Goal: Task Accomplishment & Management: Manage account settings

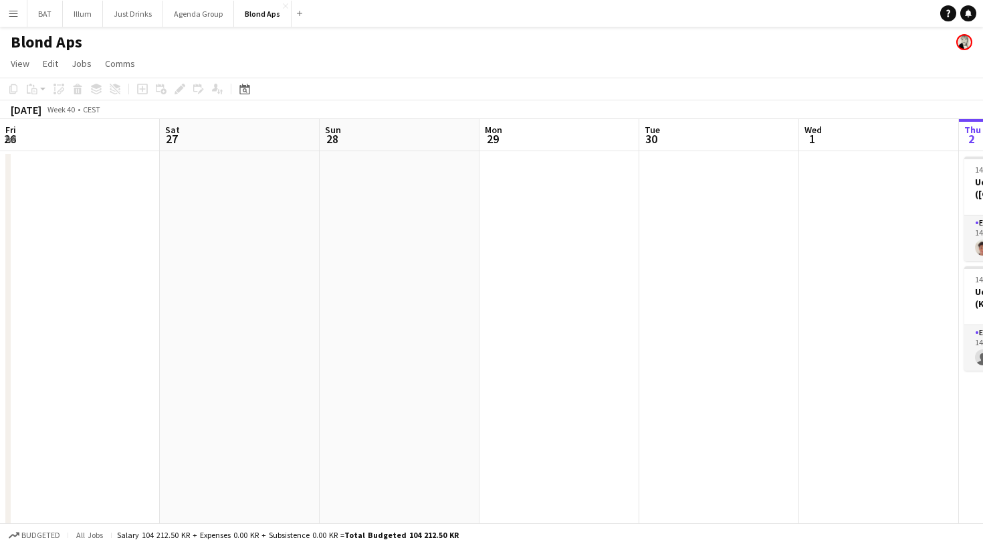
scroll to position [0, 647]
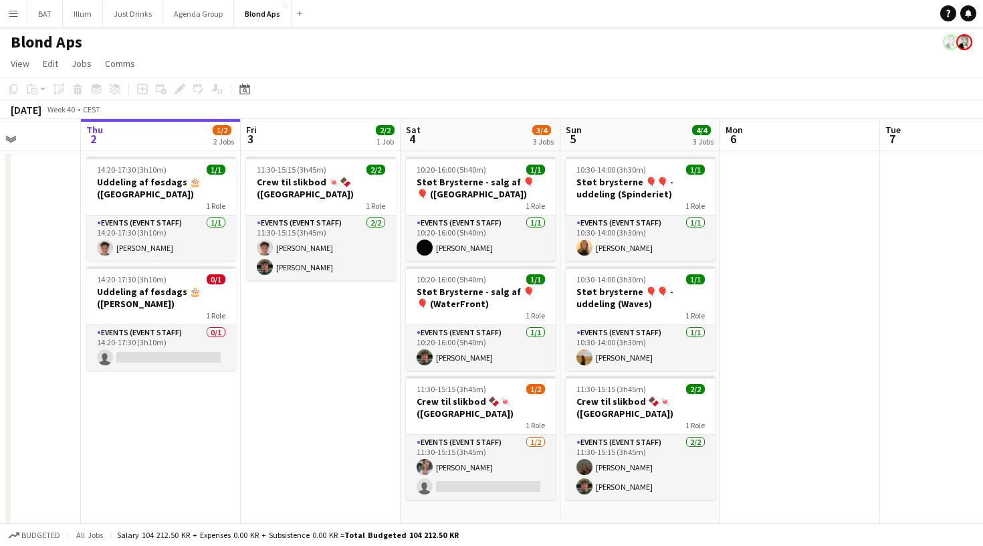
scroll to position [0, 401]
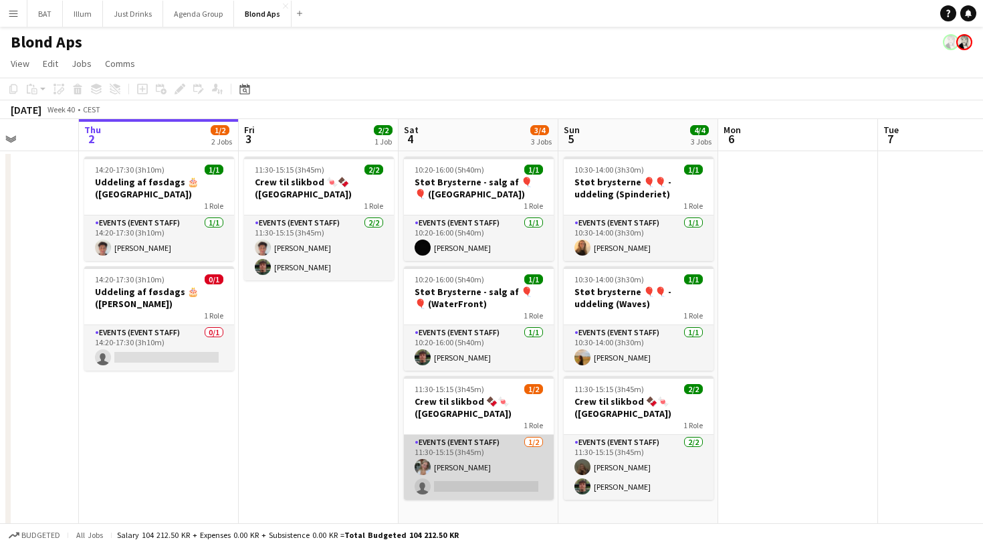
click at [490, 449] on app-card-role "Events (Event Staff) [DATE] 11:30-15:15 (3h45m) [PERSON_NAME] single-neutral-ac…" at bounding box center [479, 467] width 150 height 65
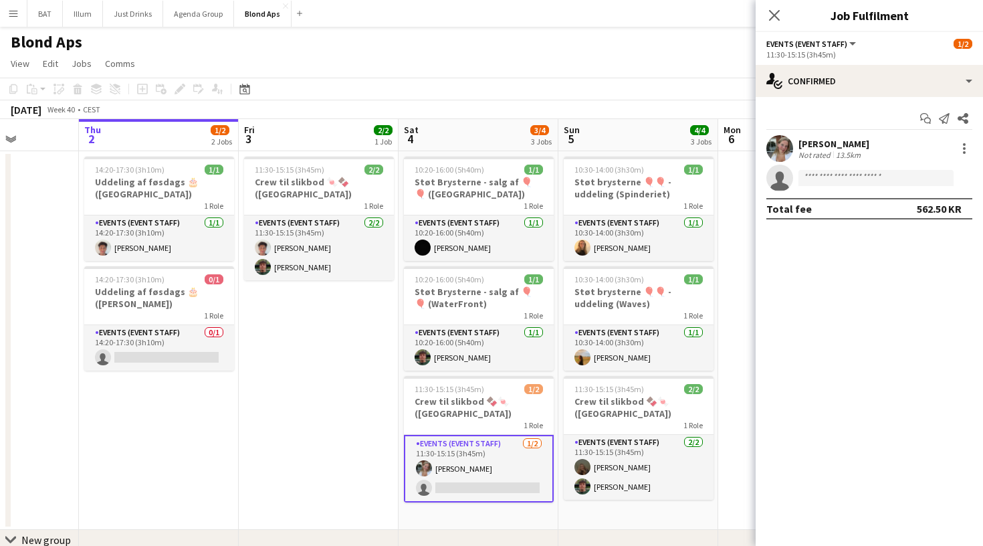
click at [786, 140] on app-user-avatar at bounding box center [780, 148] width 27 height 27
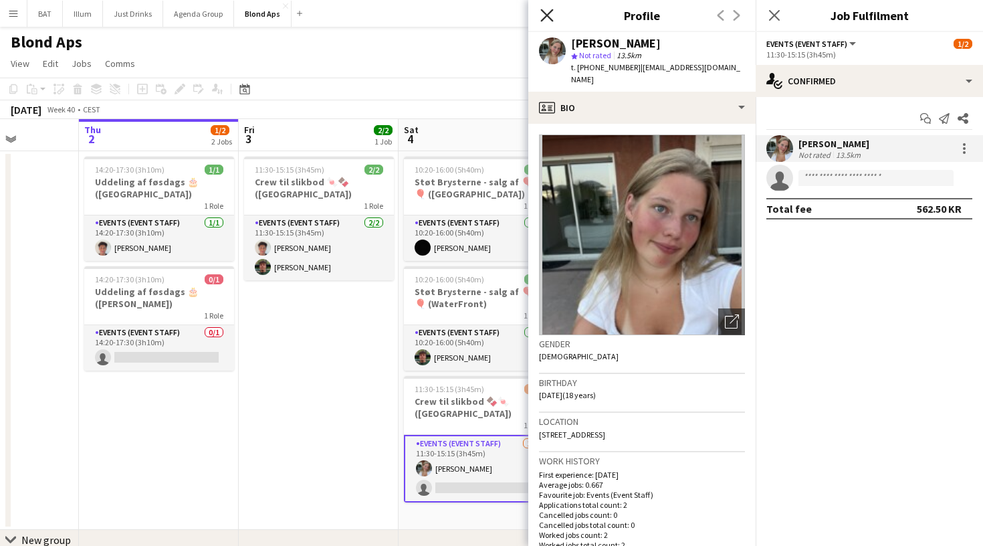
click at [548, 15] on icon at bounding box center [546, 15] width 13 height 13
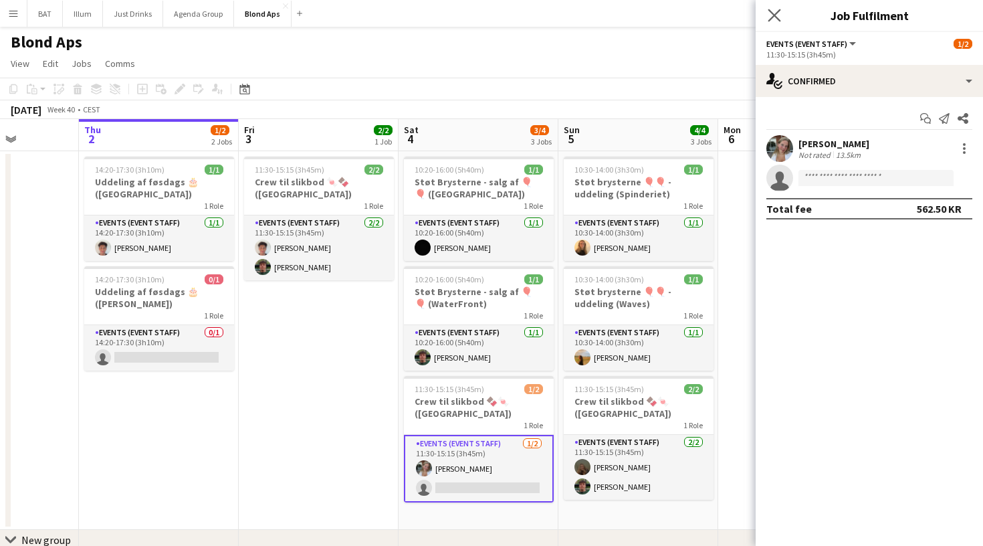
click at [767, 23] on app-icon "Close pop-in" at bounding box center [774, 15] width 19 height 19
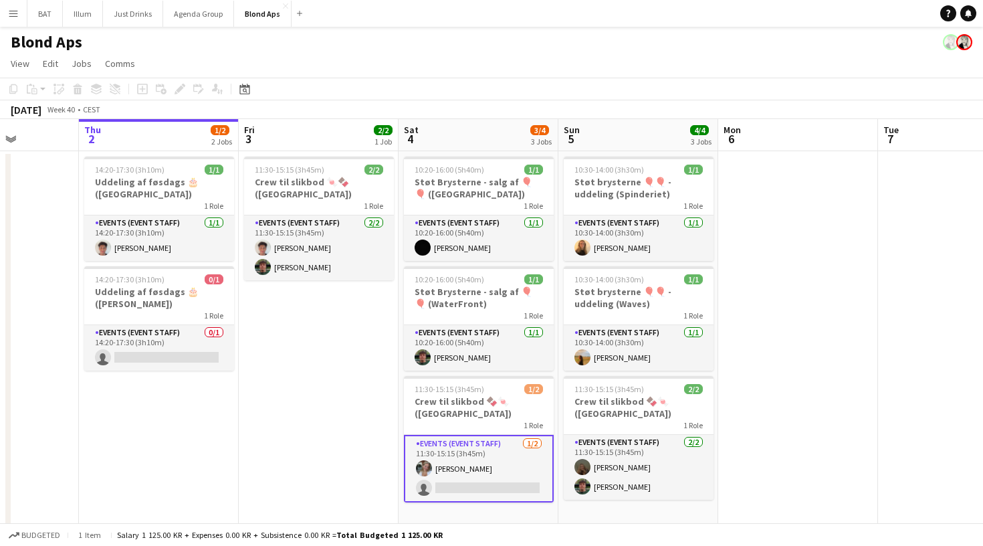
click at [278, 395] on app-date-cell "11:30-15:15 (3h45m) 2/2 Crew til slikbod 🍬🍫 ([GEOGRAPHIC_DATA]) 1 Role Events (…" at bounding box center [319, 340] width 160 height 379
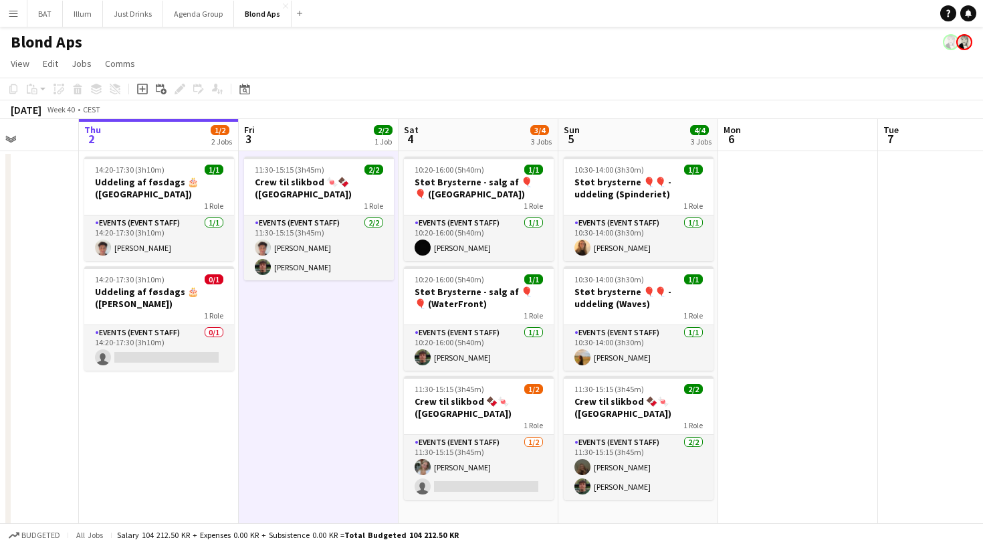
click at [15, 15] on app-icon "Menu" at bounding box center [13, 13] width 11 height 11
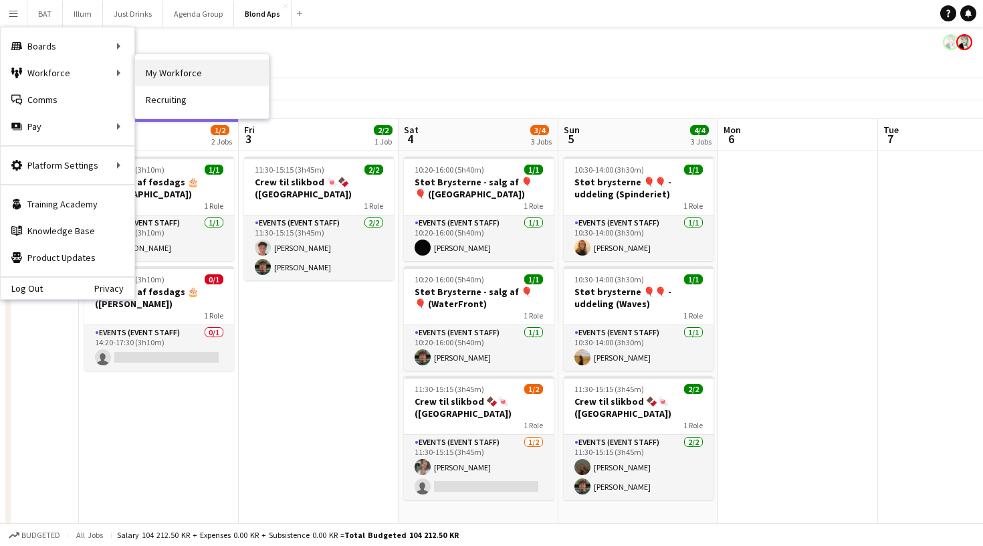
click at [221, 74] on link "My Workforce" at bounding box center [202, 73] width 134 height 27
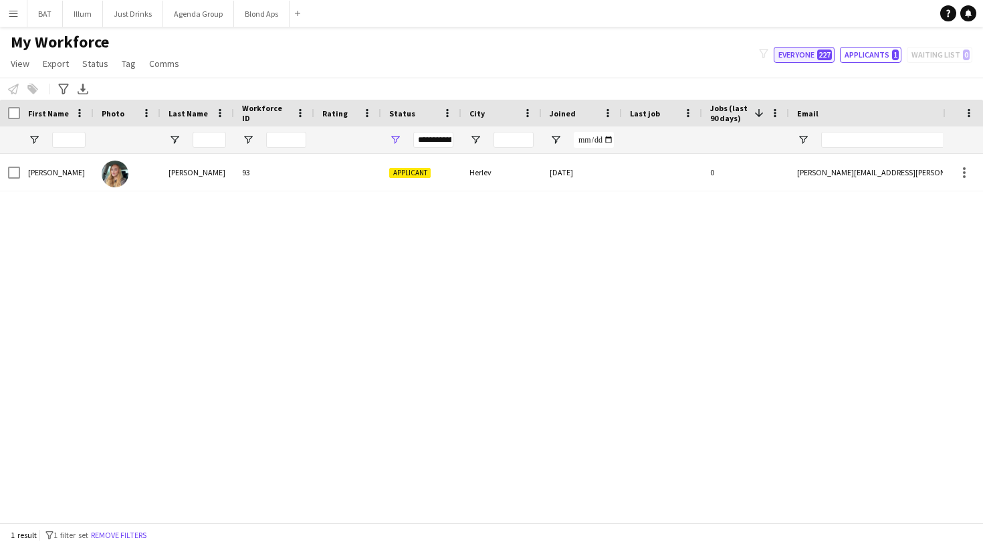
click at [799, 60] on button "Everyone 227" at bounding box center [804, 55] width 61 height 16
type input "**********"
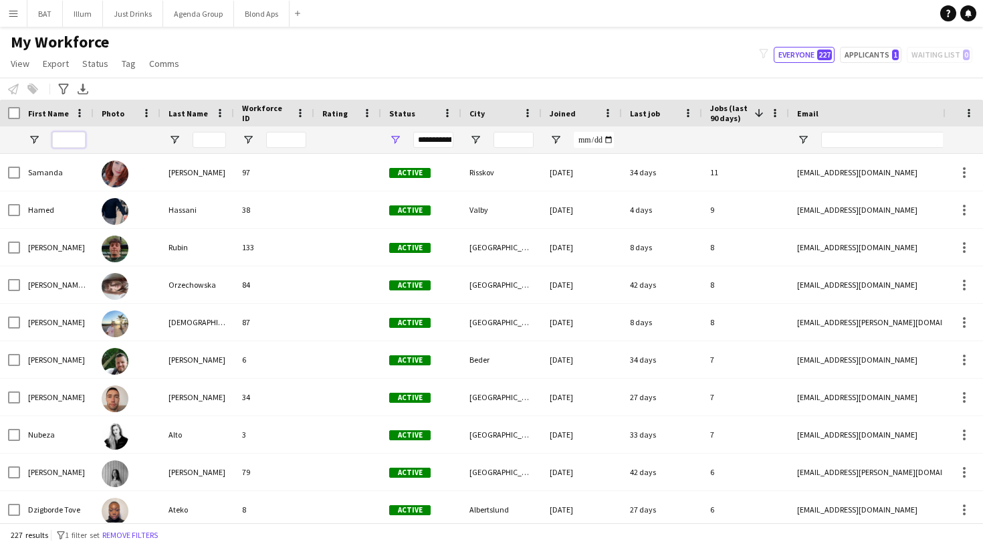
click at [68, 144] on input "First Name Filter Input" at bounding box center [68, 140] width 33 height 16
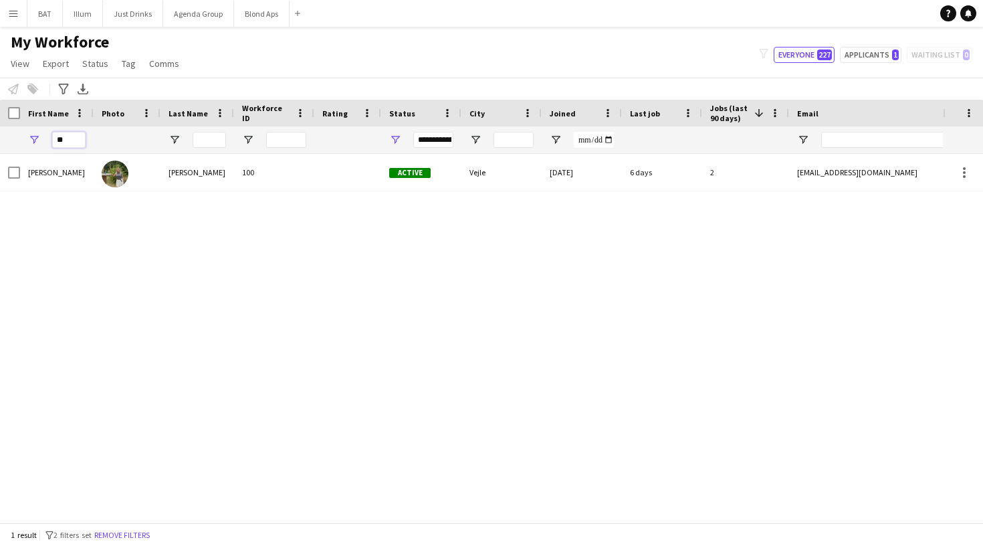
type input "*"
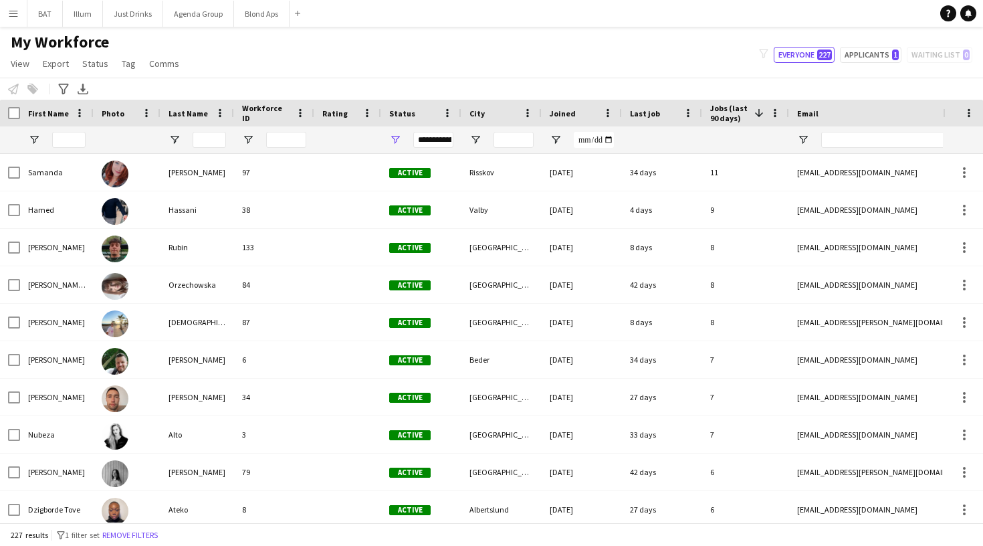
click at [15, 18] on button "Menu" at bounding box center [13, 13] width 27 height 27
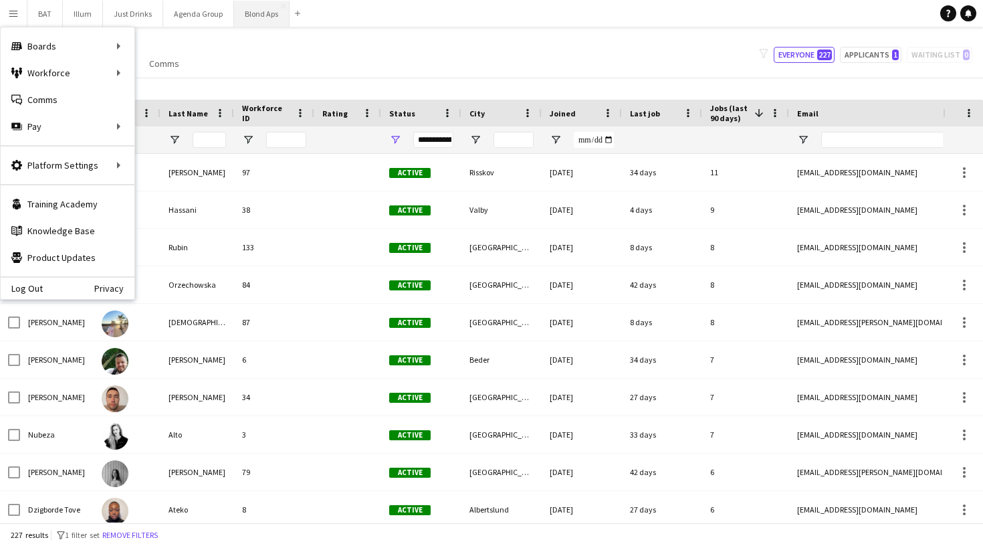
click at [267, 19] on button "Blond Aps Close" at bounding box center [262, 14] width 56 height 26
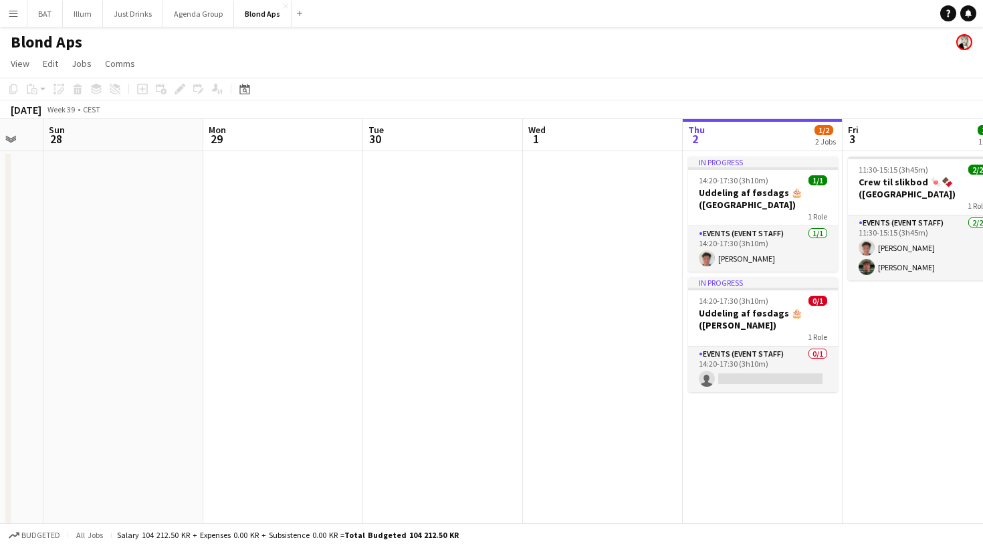
scroll to position [0, 603]
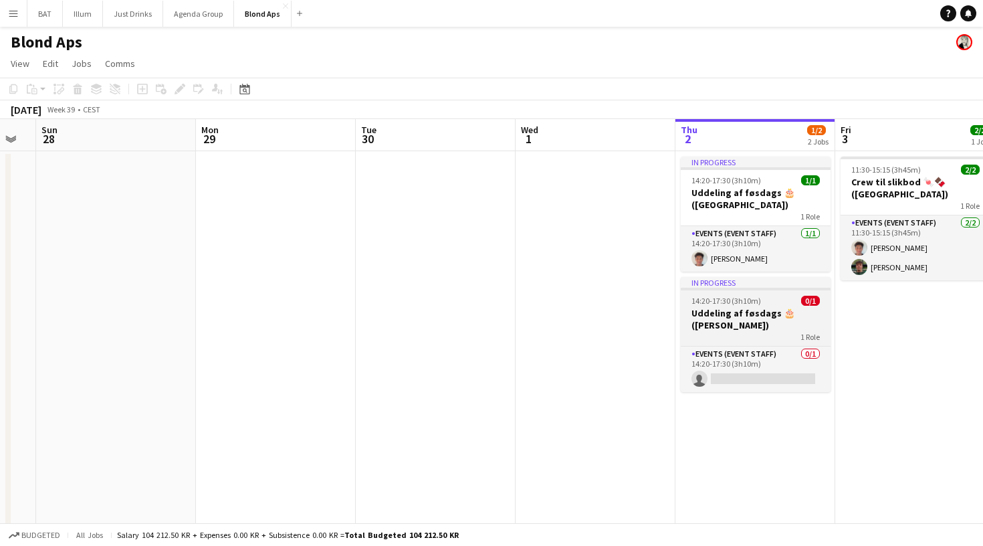
click at [703, 317] on h3 "Uddeling af føsdags 🎂 ([PERSON_NAME])" at bounding box center [756, 319] width 150 height 24
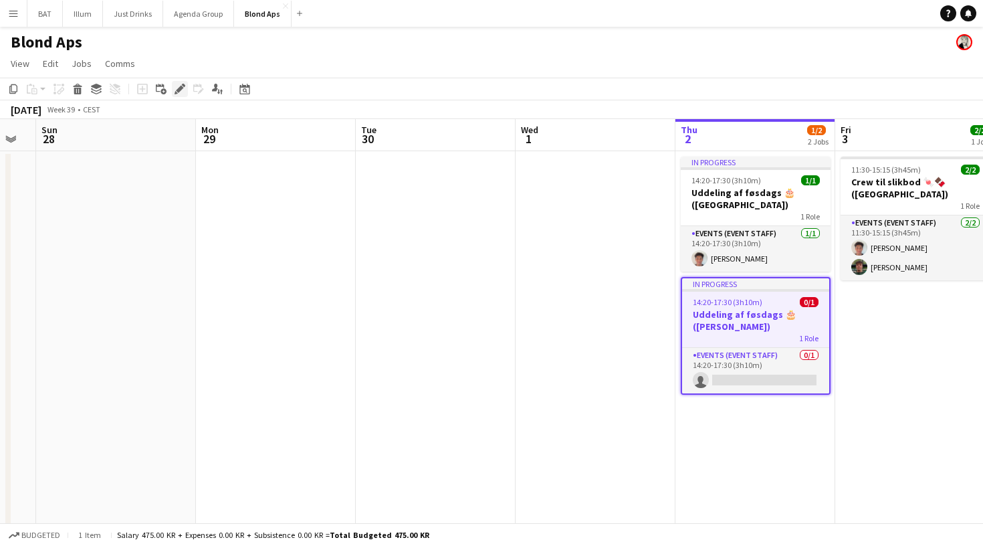
click at [181, 82] on div "Edit" at bounding box center [180, 89] width 16 height 16
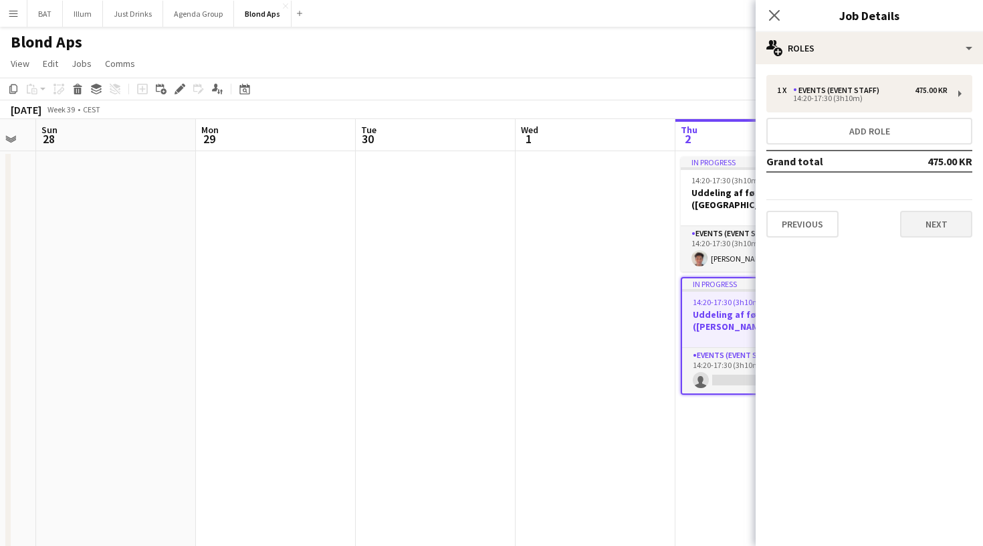
click at [935, 220] on button "Next" at bounding box center [936, 224] width 72 height 27
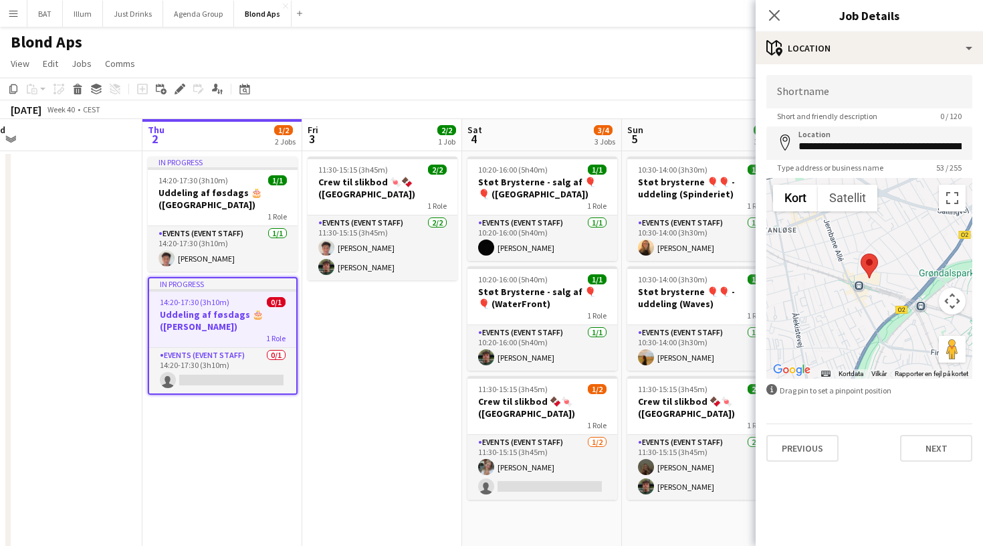
scroll to position [0, 306]
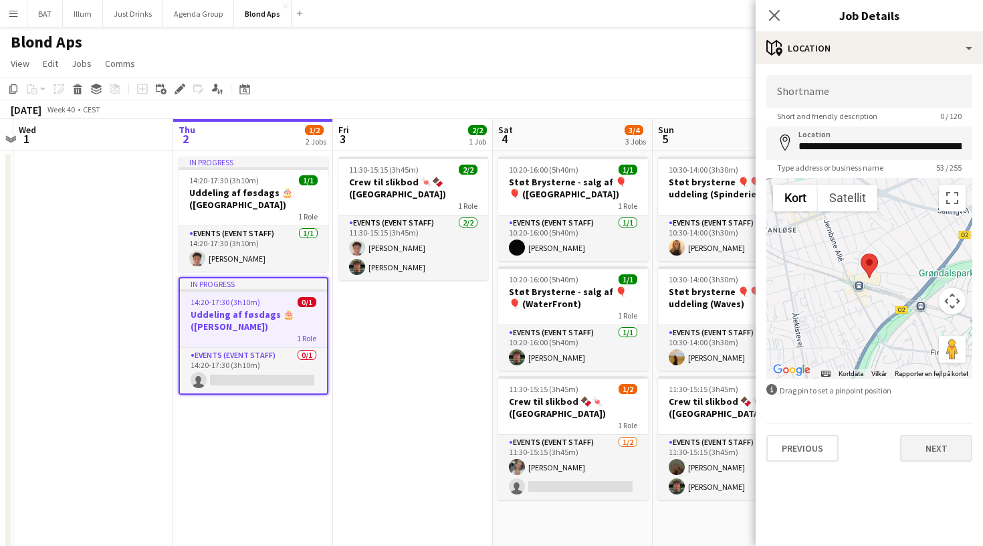
click at [955, 443] on button "Next" at bounding box center [936, 448] width 72 height 27
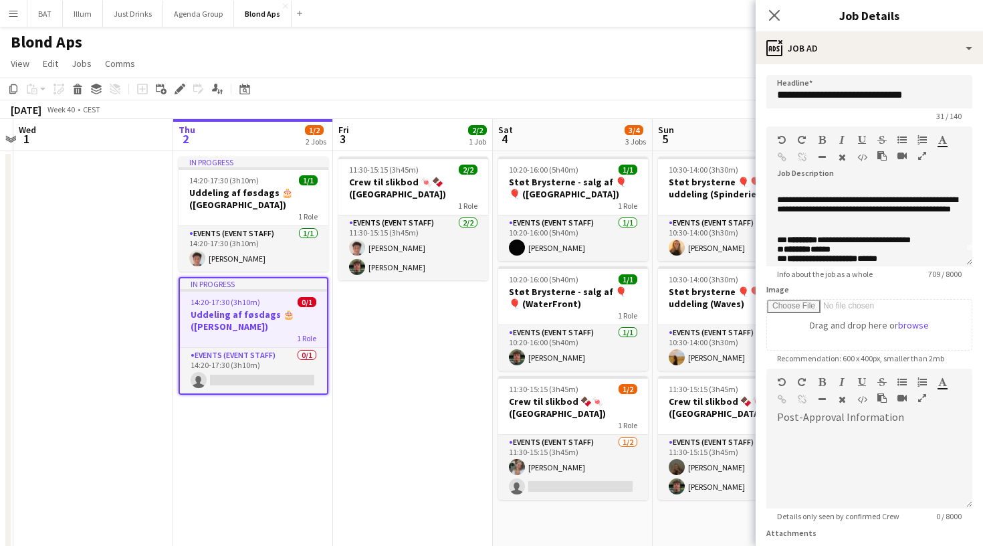
scroll to position [11, 0]
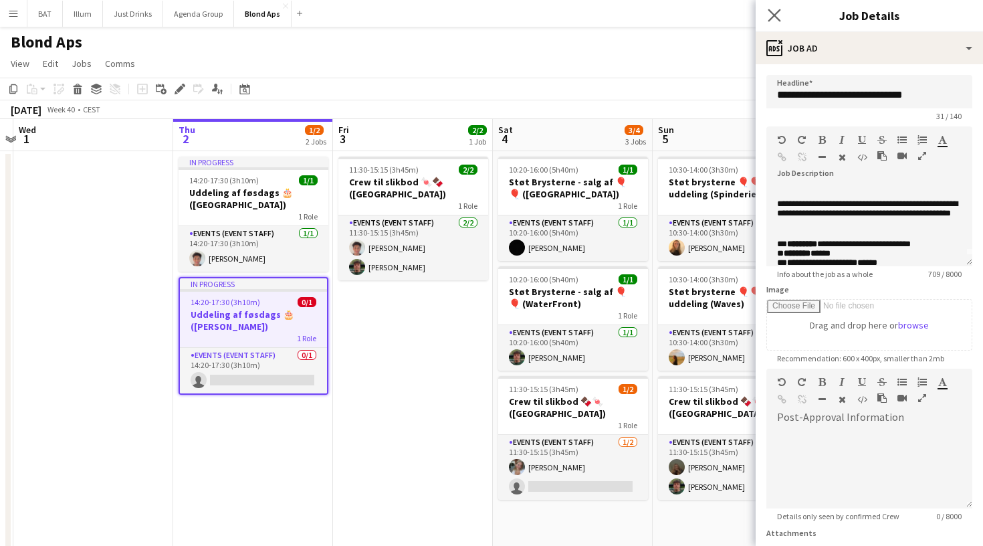
click at [774, 8] on app-icon "Close pop-in" at bounding box center [774, 15] width 19 height 19
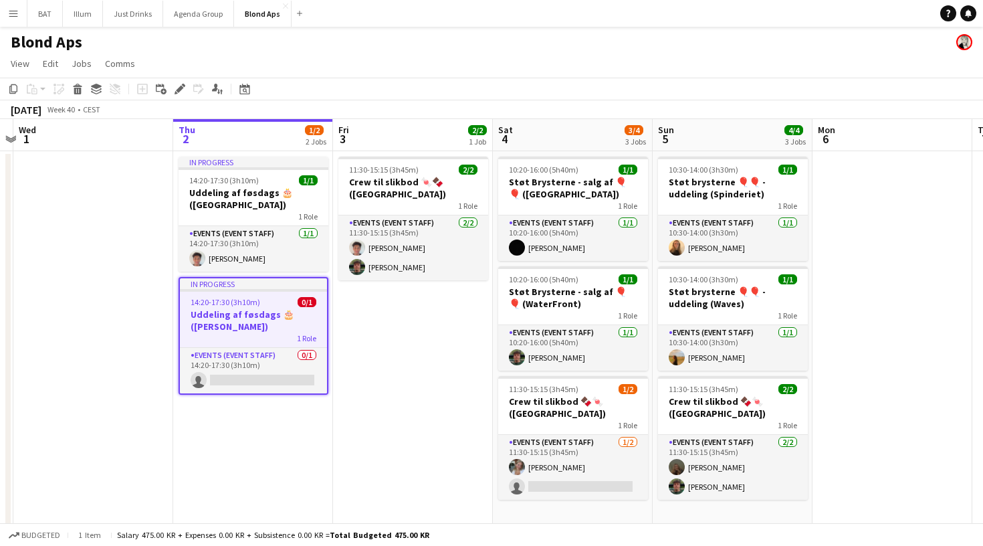
click at [761, 76] on app-page-menu "View Day view expanded Day view collapsed Month view Date picker Jump to [DATE]…" at bounding box center [491, 64] width 983 height 25
